Goal: Information Seeking & Learning: Learn about a topic

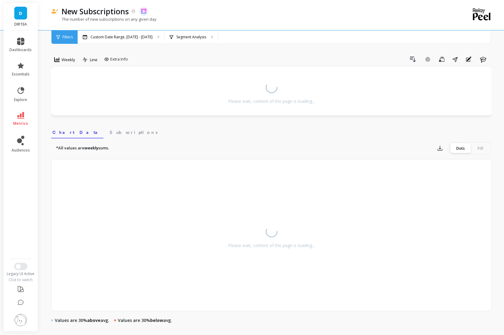
click at [129, 44] on div "Weekly Line Extra Info Drill Down Add Goal Save Share Annotations Learn Please …" at bounding box center [271, 272] width 441 height 497
click at [122, 36] on p "Custom Date Range, [DATE] - [DATE]" at bounding box center [121, 37] width 62 height 5
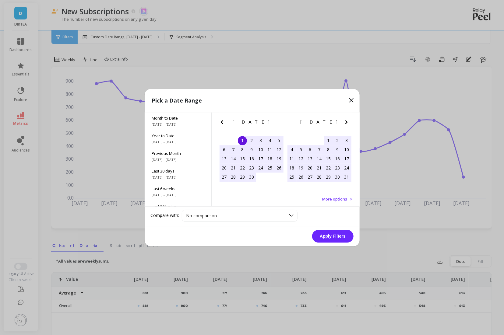
click at [349, 100] on icon at bounding box center [351, 100] width 7 height 7
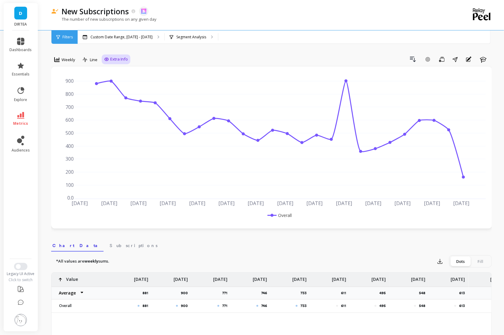
click at [124, 60] on span "Extra Info" at bounding box center [119, 59] width 18 height 6
click at [116, 93] on input "Values" at bounding box center [117, 95] width 21 height 6
checkbox input "true"
click at [190, 55] on div "Drill Down Add Goal Save Share Annotations Learn" at bounding box center [311, 60] width 362 height 10
click at [64, 62] on div "Weekly" at bounding box center [64, 59] width 21 height 7
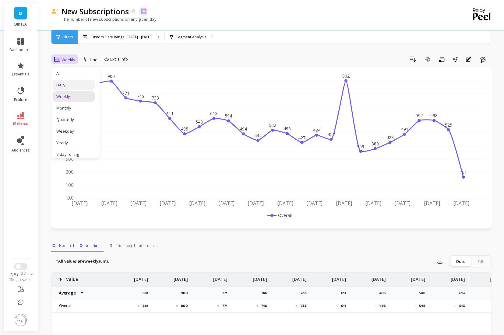
click at [67, 86] on div "Daily" at bounding box center [73, 85] width 35 height 6
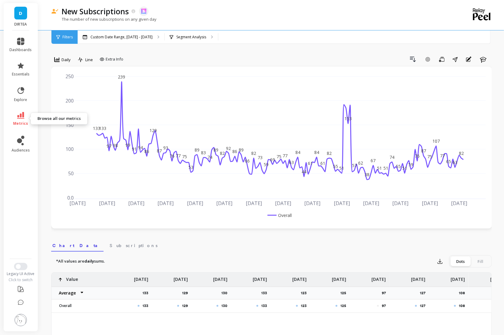
click at [17, 115] on icon at bounding box center [20, 115] width 7 height 7
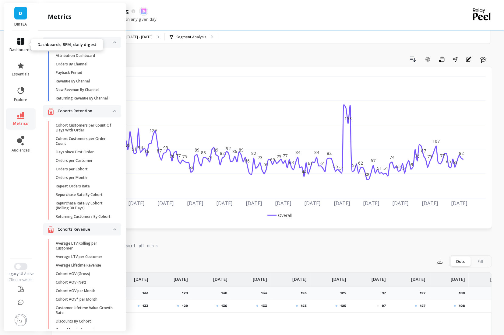
click at [24, 39] on icon at bounding box center [20, 41] width 7 height 7
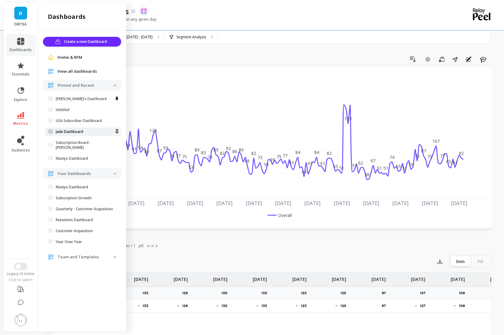
click at [81, 132] on p "Jade Dashboard" at bounding box center [69, 131] width 27 height 5
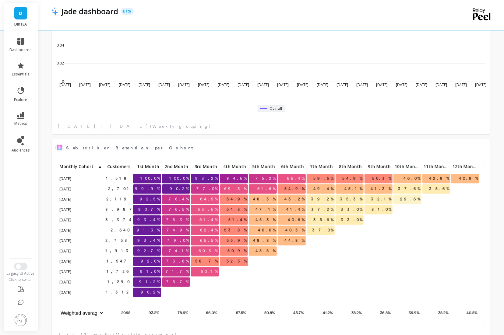
scroll to position [350, 0]
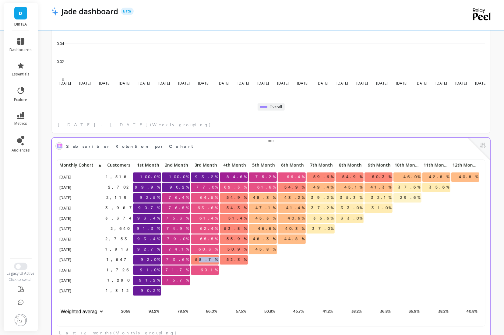
drag, startPoint x: 208, startPoint y: 259, endPoint x: 229, endPoint y: 259, distance: 21.0
click at [229, 259] on div "1,518 100.0% 100.0% 93.2% 84.6% 75.2% 66.4% 59.6% 54.9% 50.3% 46.0% 42.8% 40.8%…" at bounding box center [269, 239] width 422 height 157
click at [210, 260] on span "58.7%" at bounding box center [206, 260] width 25 height 9
drag, startPoint x: 206, startPoint y: 260, endPoint x: 224, endPoint y: 259, distance: 18.3
click at [224, 259] on div "1,518 100.0% 100.0% 93.2% 84.6% 75.2% 66.4% 59.6% 54.9% 50.3% 46.0% 42.8% 40.8%…" at bounding box center [269, 239] width 422 height 157
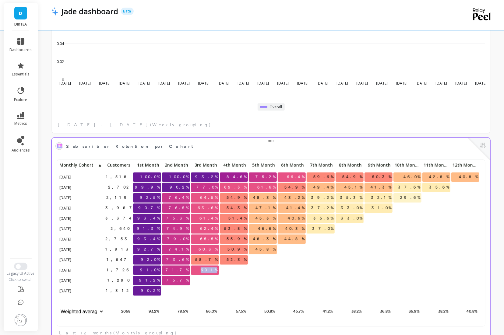
drag, startPoint x: 205, startPoint y: 269, endPoint x: 223, endPoint y: 268, distance: 18.0
click at [224, 268] on div "1,518 100.0% 100.0% 93.2% 84.6% 75.2% 66.4% 59.6% 54.9% 50.3% 46.0% 42.8% 40.8%…" at bounding box center [269, 239] width 422 height 157
click at [237, 289] on p at bounding box center [234, 289] width 28 height 4
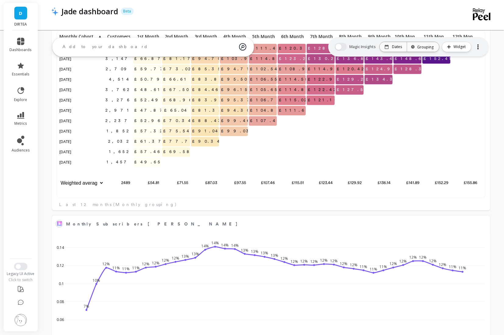
scroll to position [0, 0]
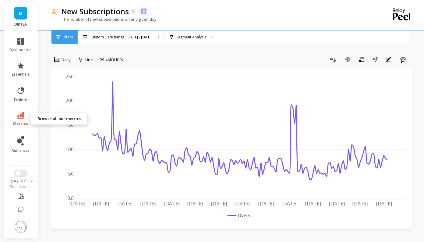
click at [20, 115] on icon at bounding box center [20, 115] width 7 height 7
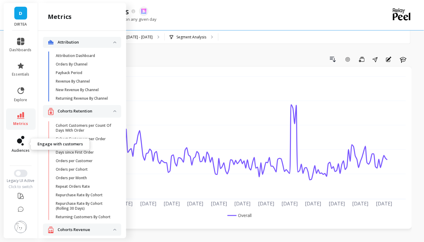
click at [19, 146] on link "audiences" at bounding box center [21, 144] width 22 height 17
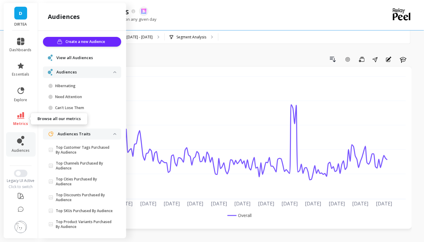
click at [23, 122] on span "metrics" at bounding box center [20, 123] width 15 height 5
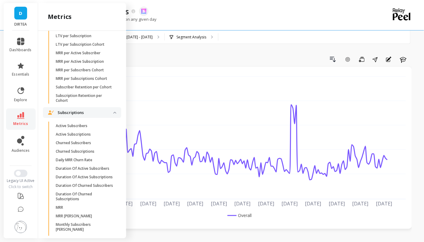
scroll to position [1578, 0]
click at [80, 122] on link "Active Subscribers" at bounding box center [87, 126] width 69 height 9
